Goal: Task Accomplishment & Management: Use online tool/utility

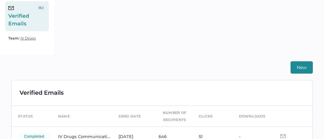
scroll to position [48, 0]
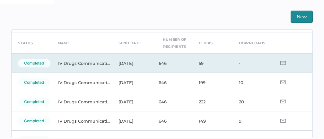
scroll to position [13, 0]
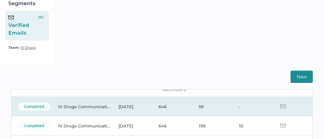
scroll to position [39, 0]
